Goal: Transaction & Acquisition: Purchase product/service

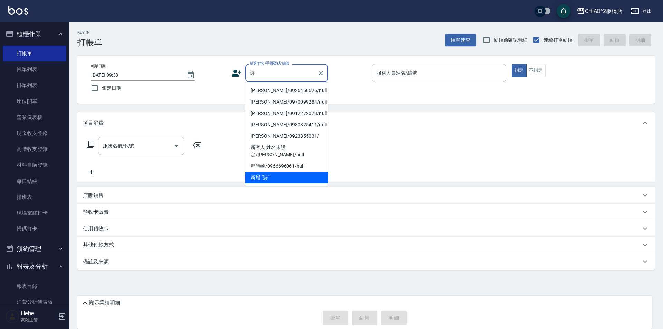
click at [278, 93] on li "[PERSON_NAME]/0926460626/null" at bounding box center [286, 90] width 83 height 11
type input "[PERSON_NAME]/0926460626/null"
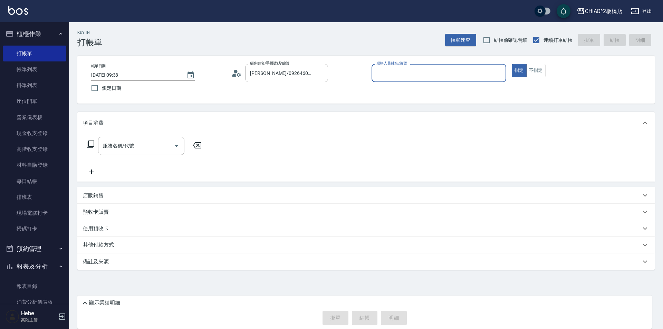
type input "Hebe(無代號)"
click at [154, 146] on input "服務名稱/代號" at bounding box center [136, 146] width 70 height 12
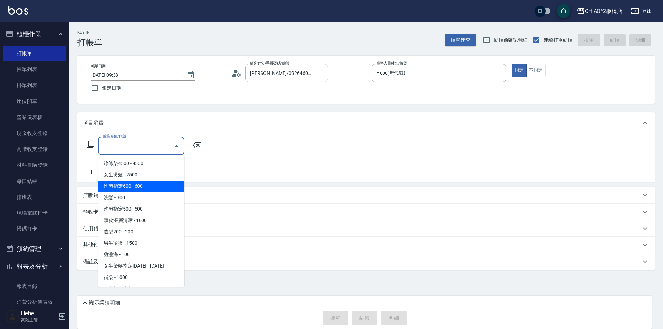
click at [150, 189] on span "洗剪指定600 - 600" at bounding box center [141, 186] width 86 height 11
type input "洗剪指定600(96678)"
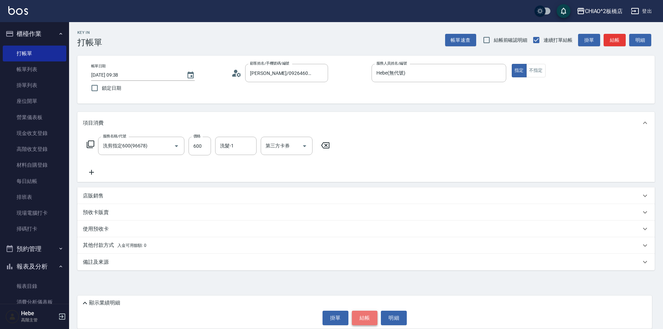
click at [365, 316] on button "結帳" at bounding box center [365, 318] width 26 height 15
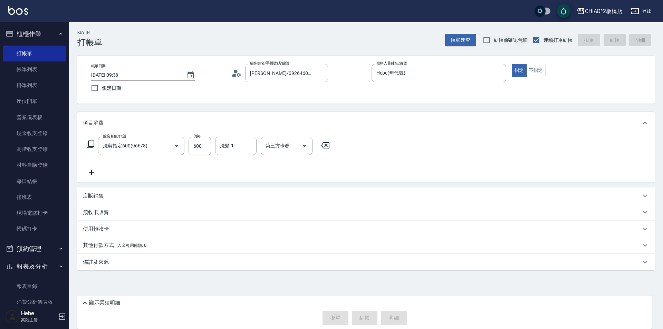
type input "[DATE] 11:05"
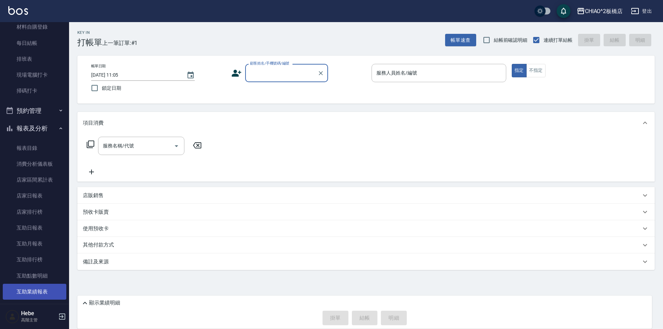
scroll to position [35, 0]
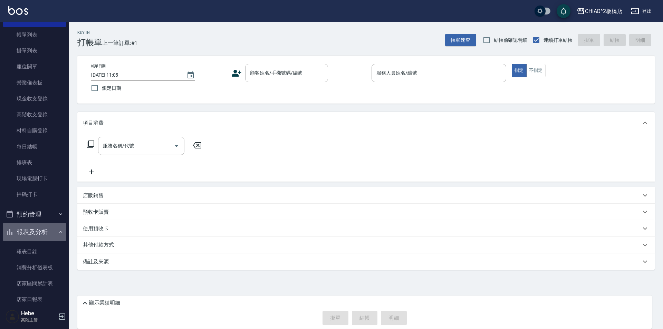
click at [58, 233] on icon "button" at bounding box center [61, 232] width 6 height 6
click at [51, 250] on button "客戶管理" at bounding box center [35, 250] width 64 height 18
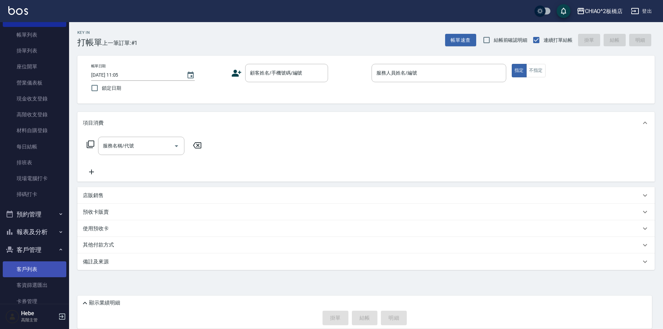
click at [40, 270] on link "客戶列表" at bounding box center [35, 269] width 64 height 16
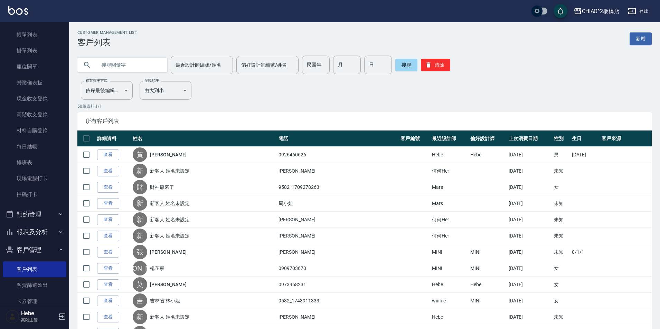
click at [141, 66] on input "text" at bounding box center [129, 65] width 65 height 19
type input "何"
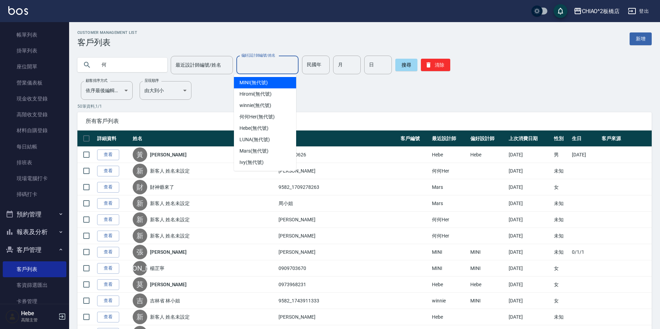
click at [242, 64] on input "偏好設計師編號/姓名" at bounding box center [267, 65] width 56 height 12
click at [248, 84] on span "MINI (無代號)" at bounding box center [253, 82] width 28 height 7
type input "MINI(無代號)"
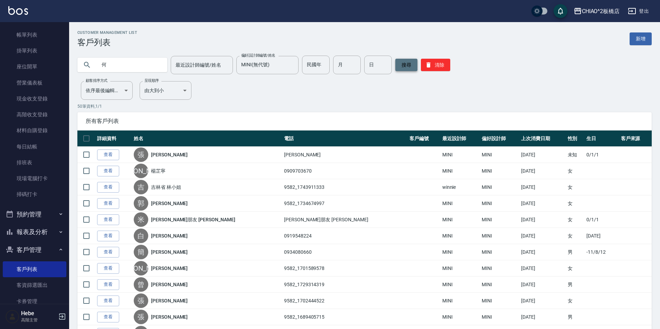
click at [404, 68] on button "搜尋" at bounding box center [406, 65] width 22 height 12
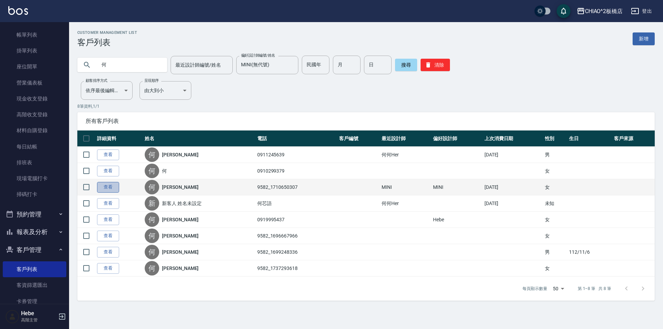
click at [106, 189] on link "查看" at bounding box center [108, 187] width 22 height 11
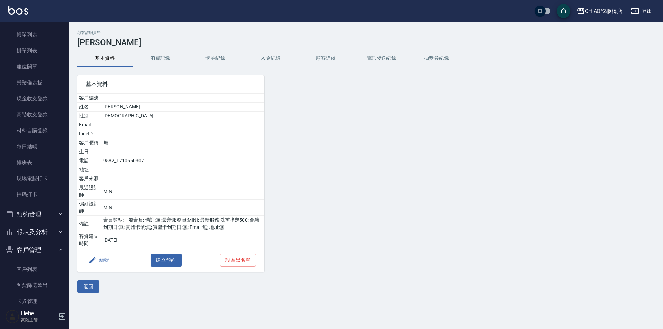
click at [162, 57] on button "消費記錄" at bounding box center [160, 58] width 55 height 17
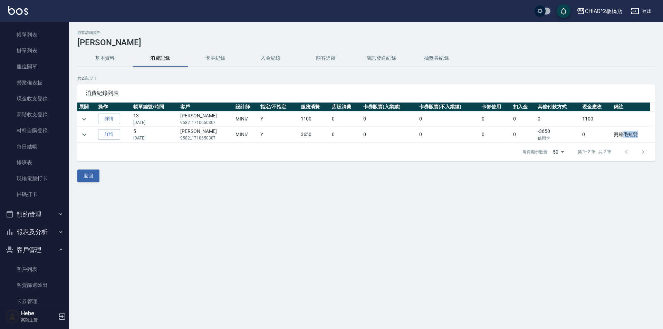
drag, startPoint x: 622, startPoint y: 138, endPoint x: 640, endPoint y: 137, distance: 17.3
click at [640, 137] on td "燙縮毛短髮" at bounding box center [631, 134] width 38 height 15
click at [642, 152] on div at bounding box center [634, 152] width 33 height 17
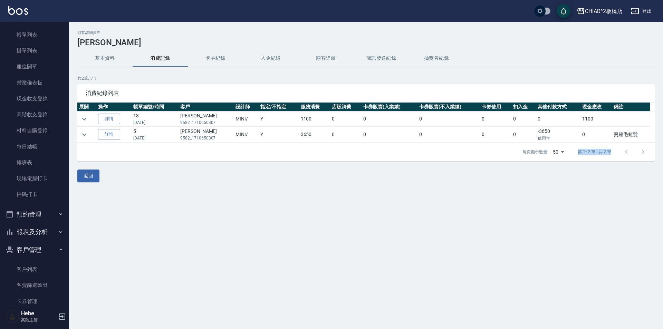
click at [642, 152] on div at bounding box center [634, 152] width 33 height 17
click at [620, 136] on td "燙縮毛短髮" at bounding box center [631, 134] width 38 height 15
click at [107, 135] on link "詳情" at bounding box center [109, 134] width 22 height 11
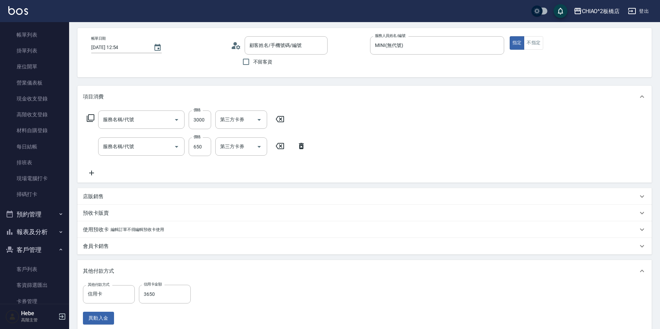
type input "[DATE] 12:54"
type input "MINI(無代號)"
type input "燙縮毛短髮"
type input "女生燙髮(96725)"
type input "洗剪指定600(96678)"
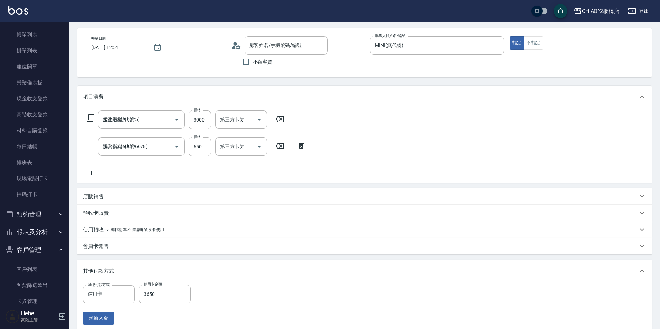
scroll to position [166, 0]
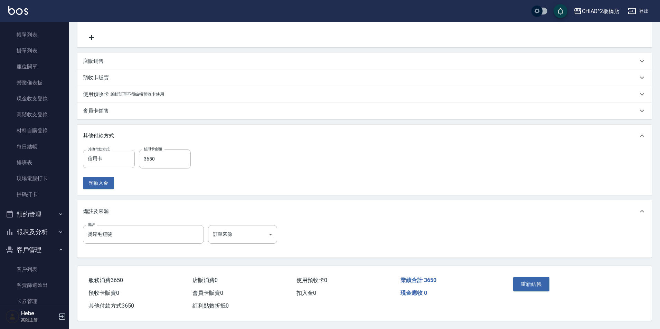
type input "[PERSON_NAME]/9582_1710650307/null"
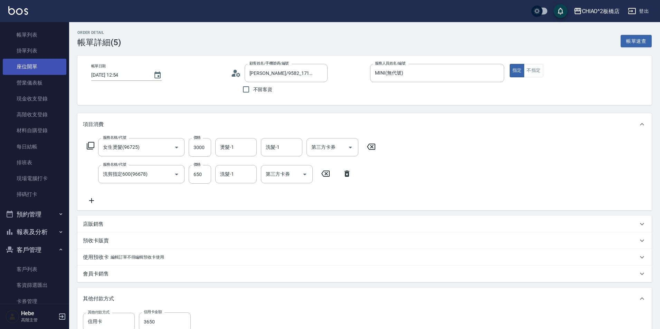
scroll to position [0, 0]
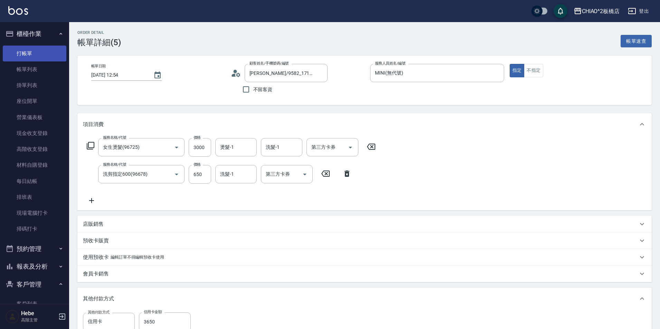
click at [36, 57] on link "打帳單" at bounding box center [35, 54] width 64 height 16
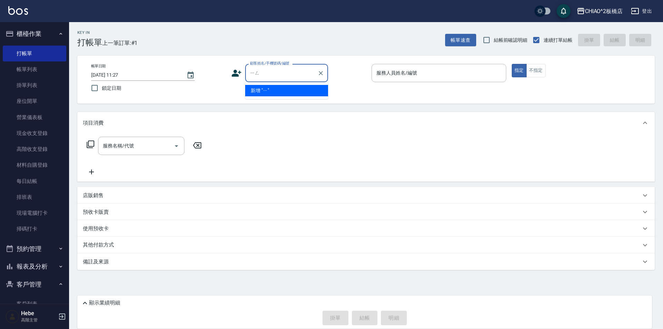
type input "營"
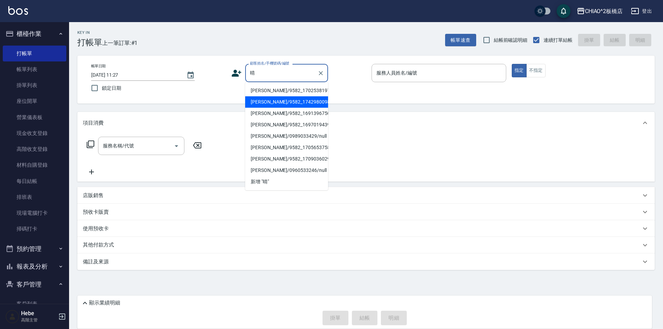
click at [276, 103] on li "[PERSON_NAME]/9582_1742980098/null" at bounding box center [286, 101] width 83 height 11
type input "[PERSON_NAME]/9582_1742980098/null"
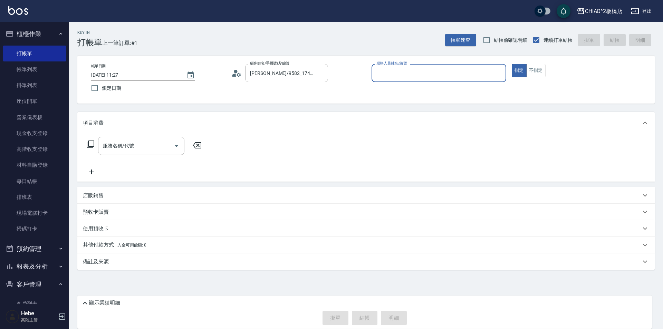
click at [394, 69] on input "服務人員姓名/編號" at bounding box center [439, 73] width 128 height 12
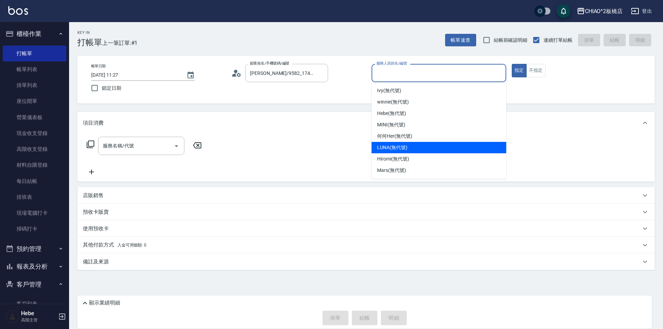
click at [389, 144] on span "LUNA (無代號)" at bounding box center [392, 147] width 30 height 7
type input "LUNA(無代號)"
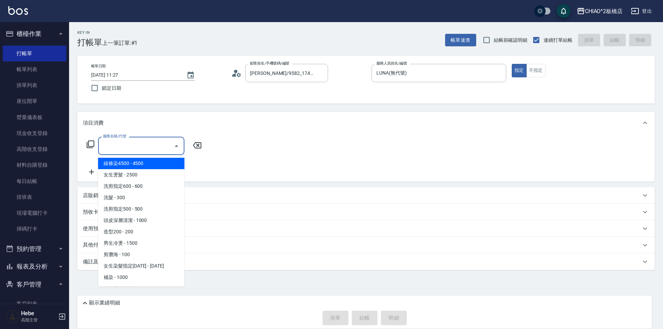
click at [148, 145] on input "服務名稱/代號" at bounding box center [136, 146] width 70 height 12
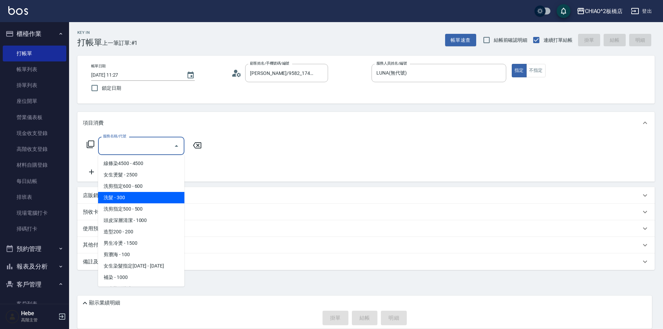
click at [133, 202] on span "洗髮 - 300" at bounding box center [141, 197] width 86 height 11
type input "洗髮(96679)"
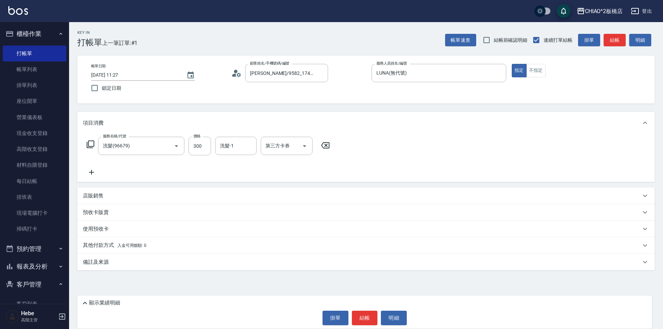
click at [87, 170] on icon at bounding box center [91, 172] width 17 height 8
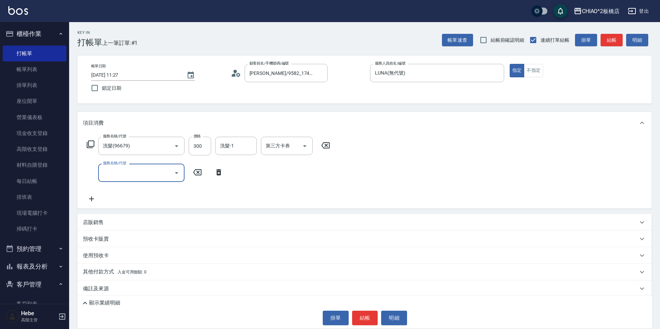
click at [107, 169] on input "服務名稱/代號" at bounding box center [136, 173] width 70 height 12
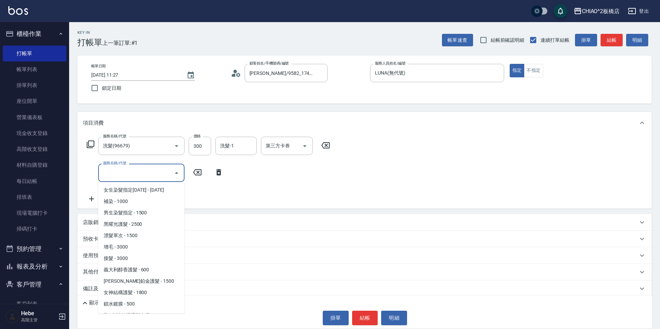
scroll to position [104, 0]
click at [133, 295] on span "女神結構護髮 - 1800" at bounding box center [141, 291] width 86 height 11
type input "女神結構護髮(126205)"
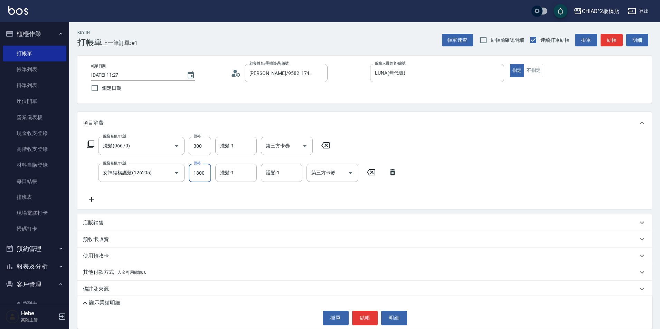
click at [195, 175] on input "1800" at bounding box center [200, 173] width 22 height 19
type input "2000"
click at [99, 270] on p "其他付款方式 入金可用餘額: 0" at bounding box center [115, 273] width 64 height 8
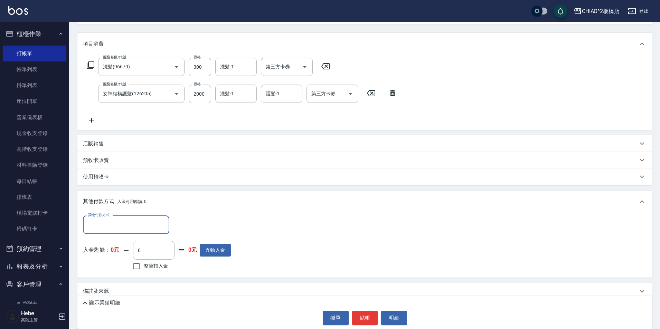
scroll to position [80, 0]
click at [100, 220] on input "其他付款方式" at bounding box center [126, 224] width 80 height 12
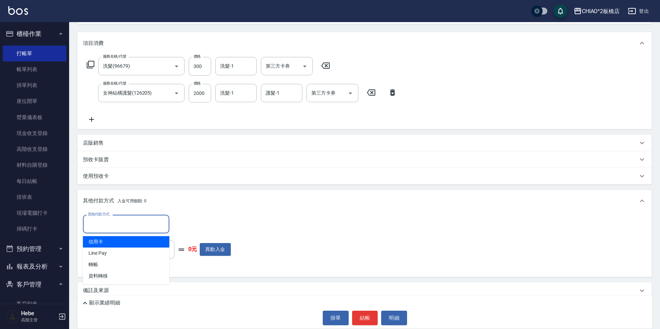
click at [99, 246] on span "信用卡" at bounding box center [126, 241] width 86 height 11
type input "信用卡"
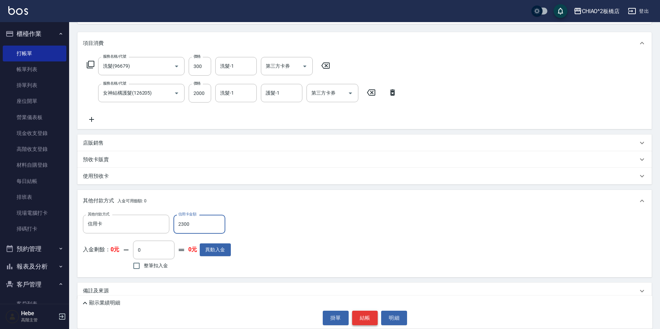
type input "2300"
click at [361, 317] on button "結帳" at bounding box center [365, 318] width 26 height 15
type input "[DATE] 12:57"
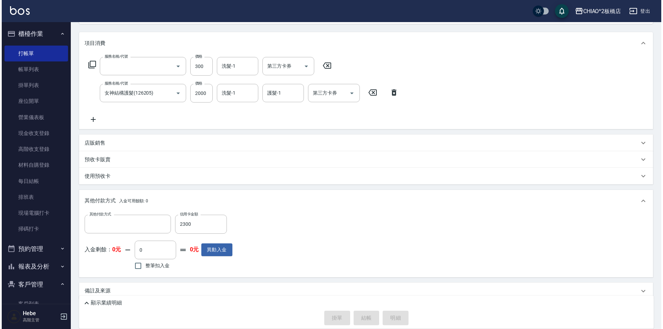
scroll to position [0, 0]
